Goal: Information Seeking & Learning: Learn about a topic

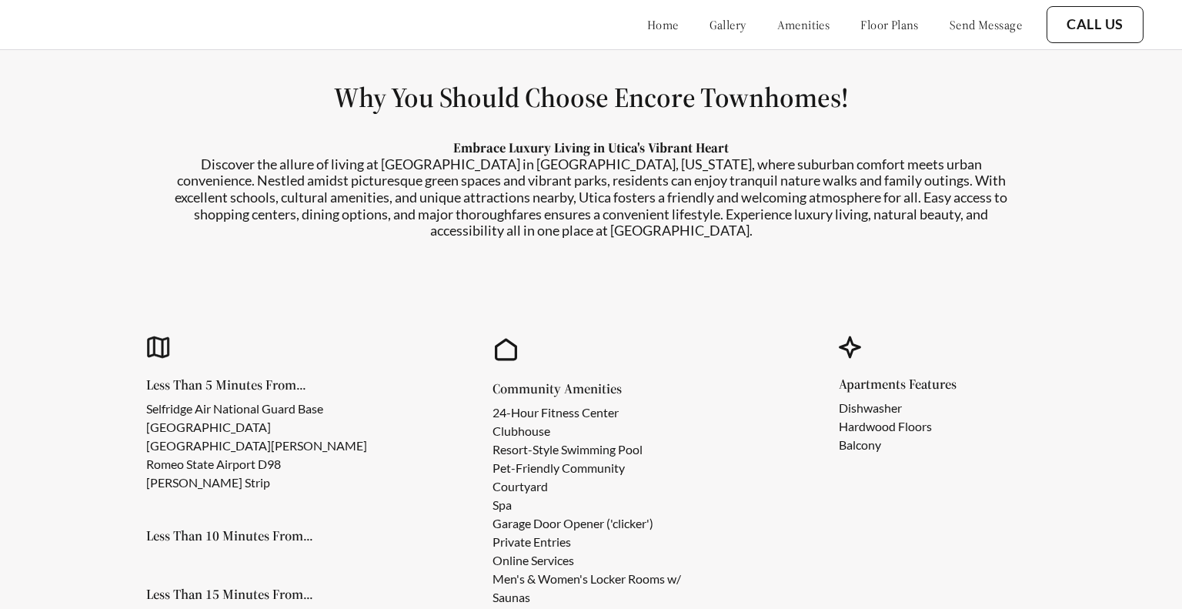
scroll to position [1294, 0]
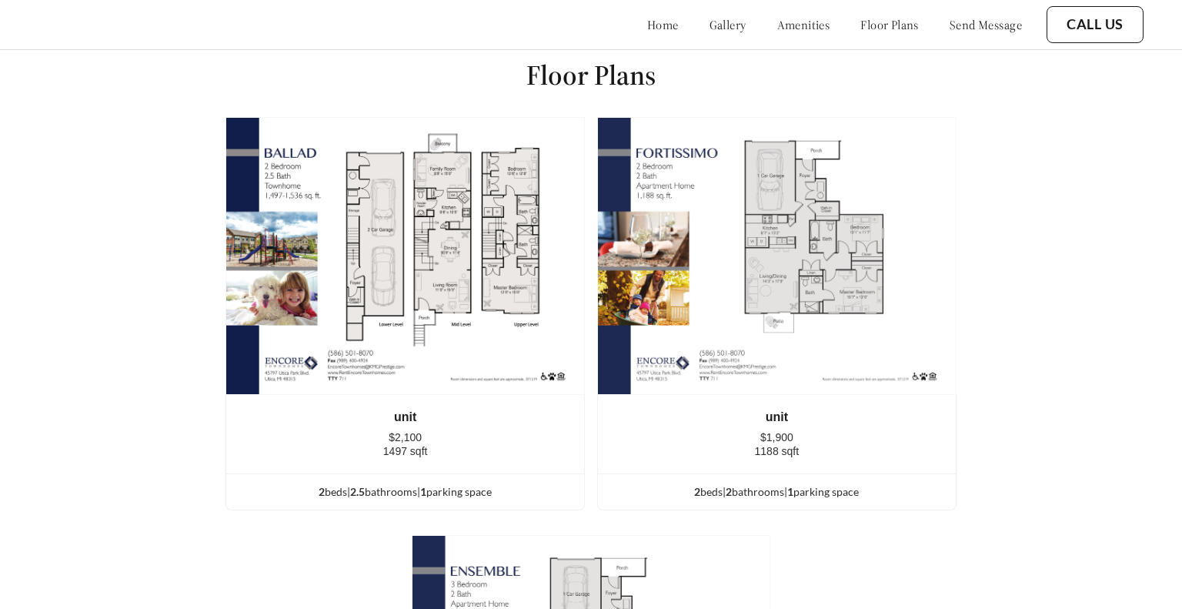
scroll to position [1991, 0]
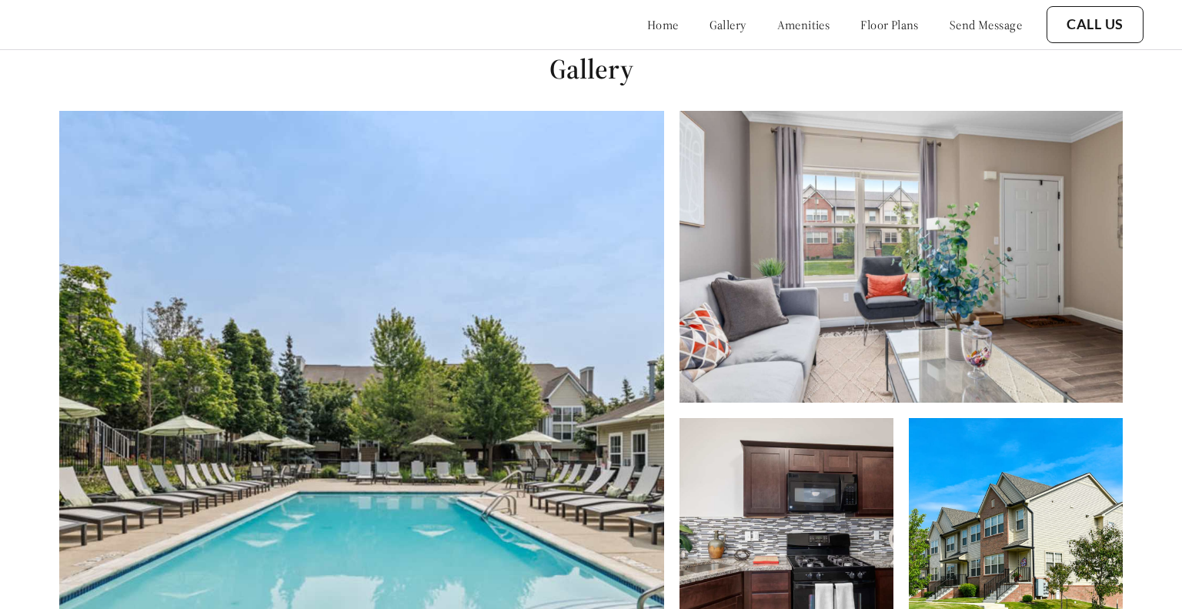
scroll to position [609, 0]
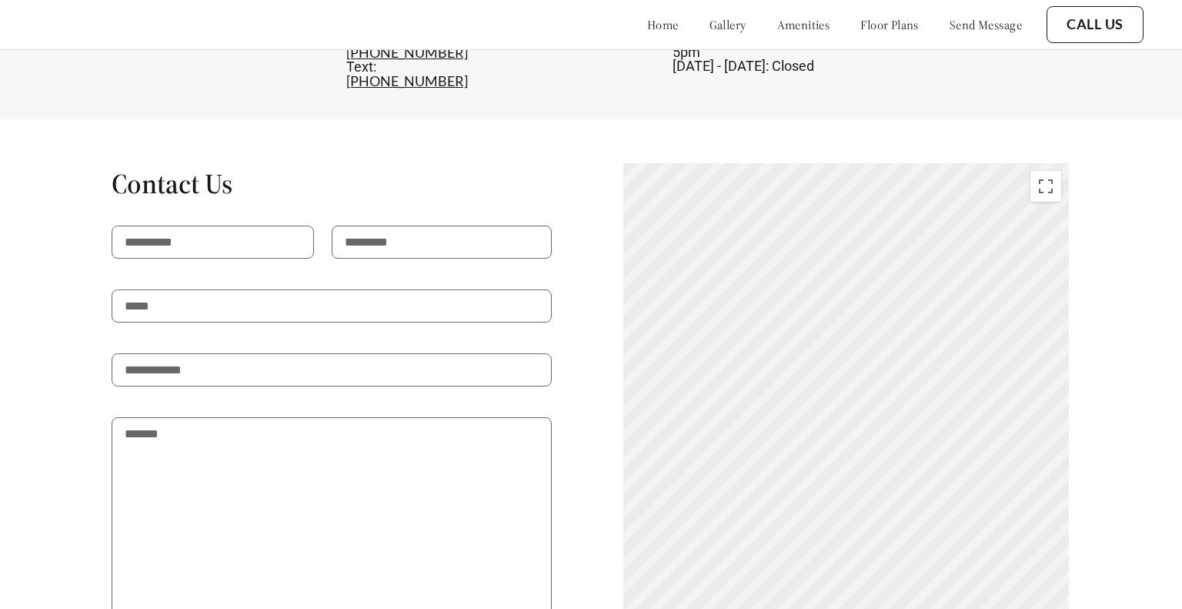
scroll to position [2980, 0]
click at [214, 169] on h1 "Contact Us" at bounding box center [332, 186] width 440 height 35
copy h1 "Contact Us"
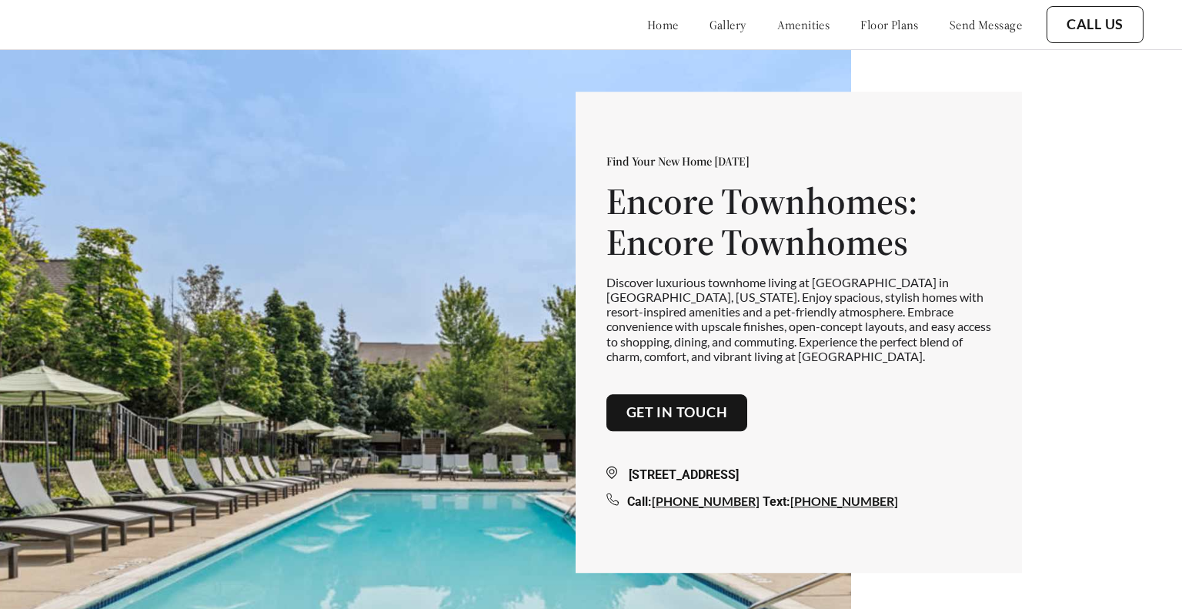
scroll to position [609, 0]
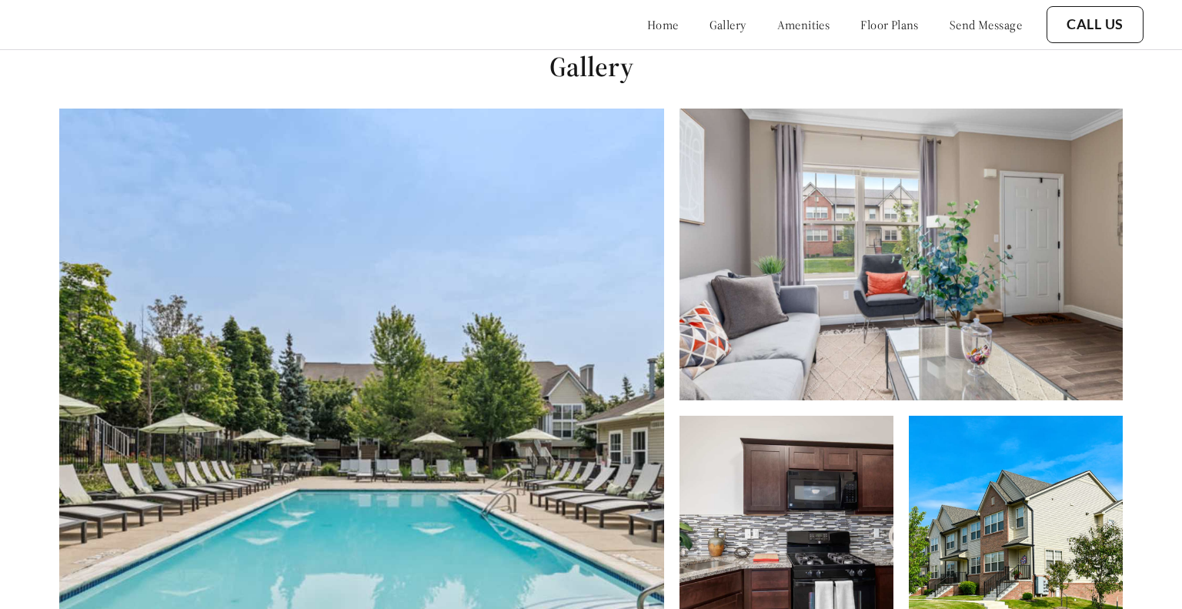
click at [777, 25] on link "amenities" at bounding box center [803, 24] width 53 height 15
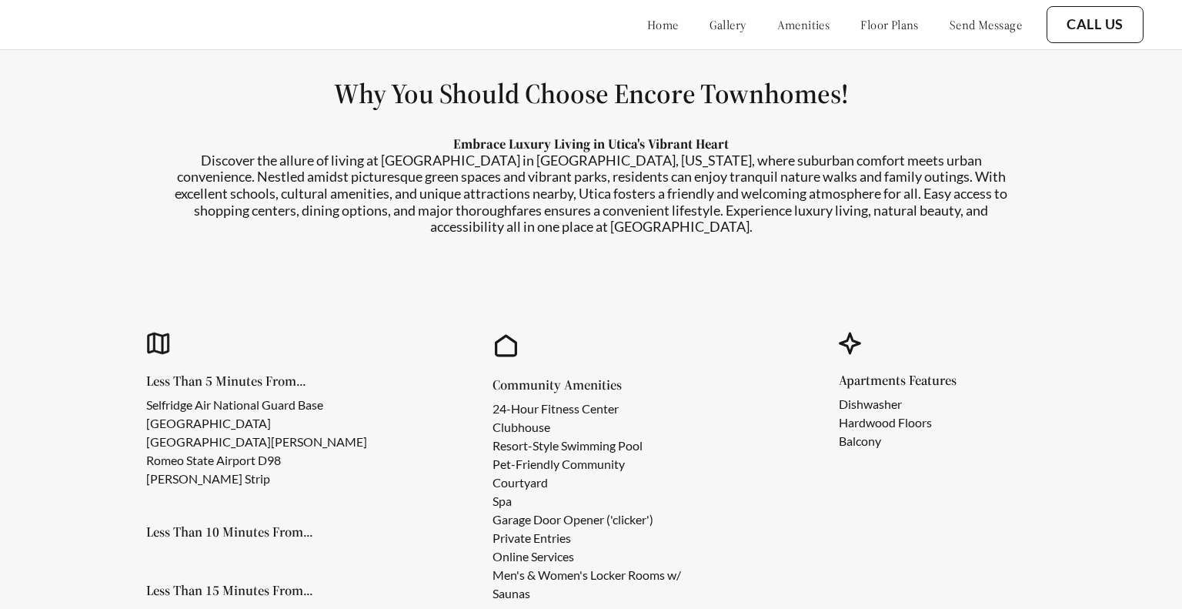
scroll to position [1294, 0]
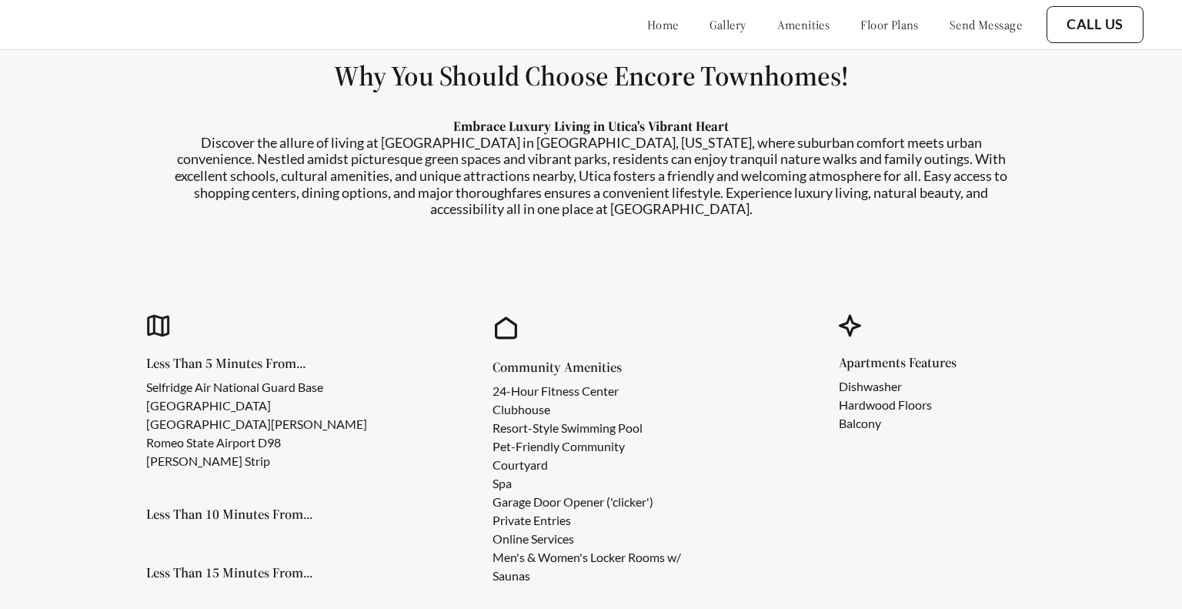
scroll to position [1305, 0]
click at [862, 25] on link "floor plans" at bounding box center [889, 24] width 58 height 15
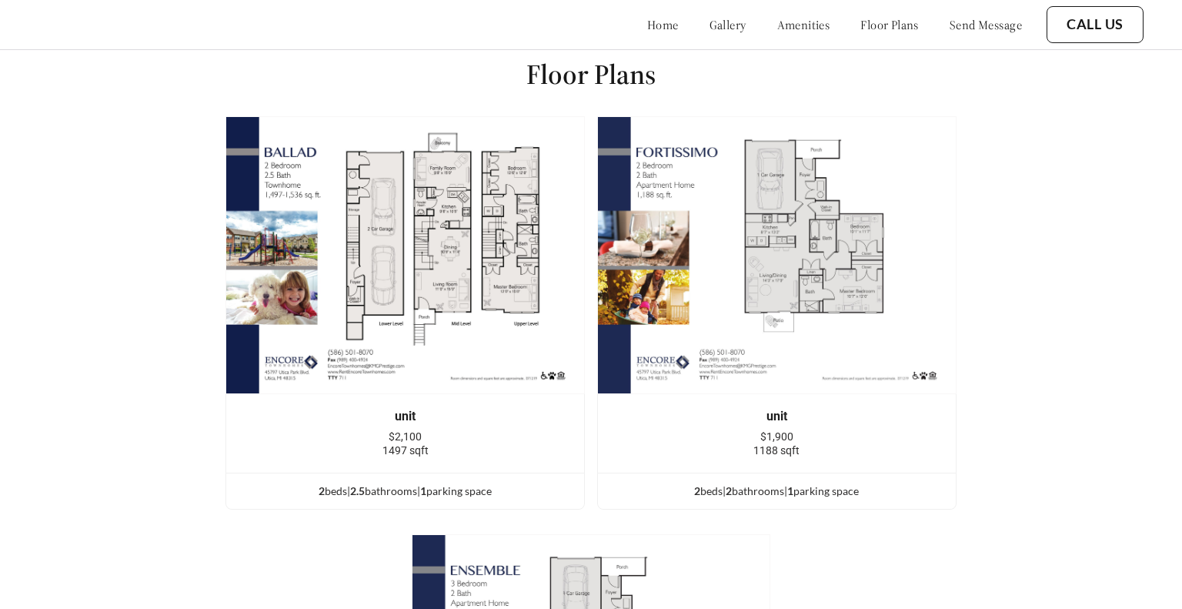
scroll to position [1991, 0]
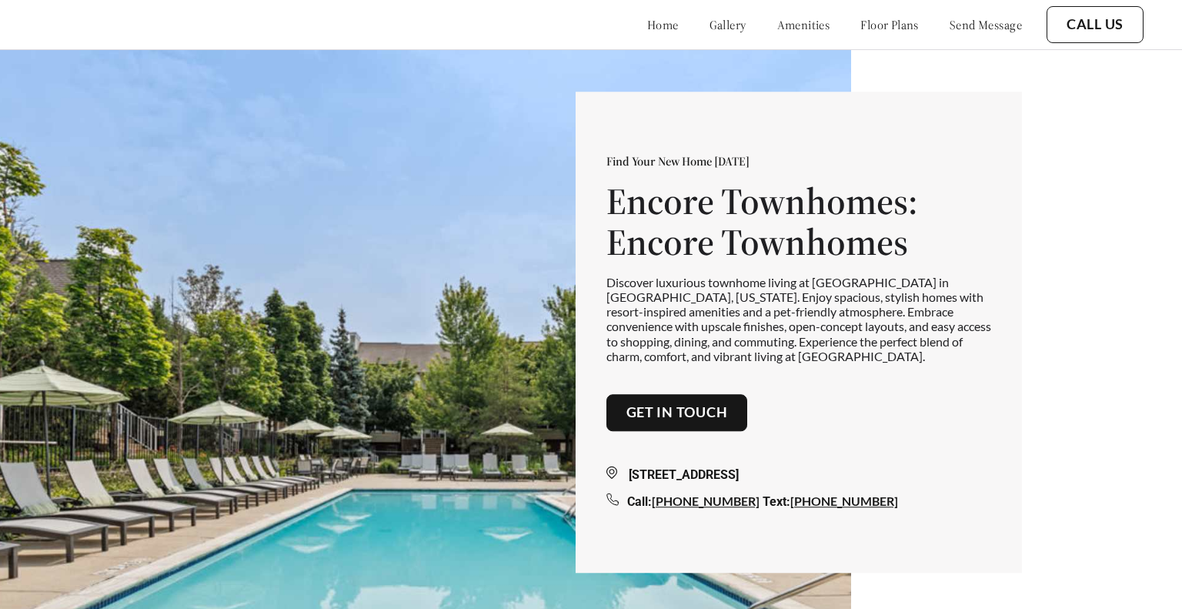
scroll to position [609, 0]
